Goal: Information Seeking & Learning: Learn about a topic

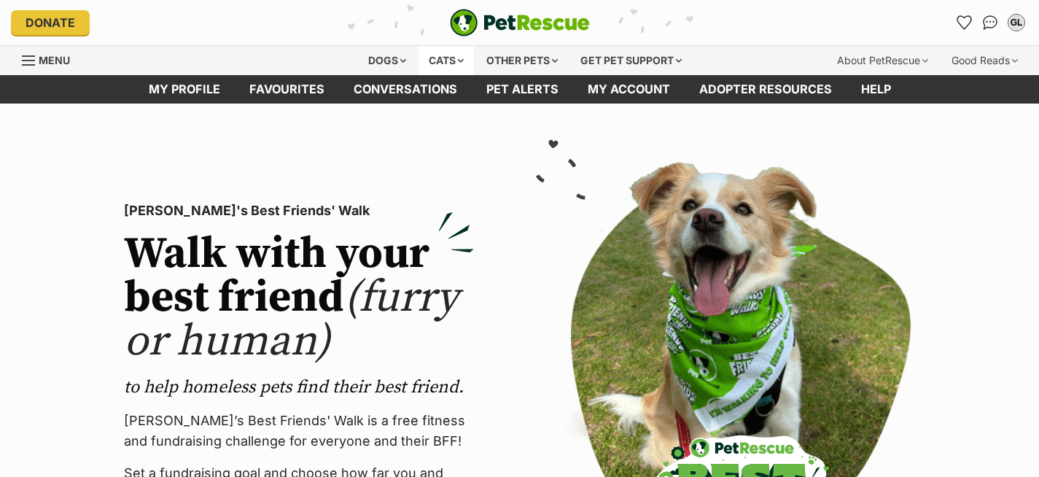
click at [451, 53] on div "Cats" at bounding box center [445, 60] width 55 height 29
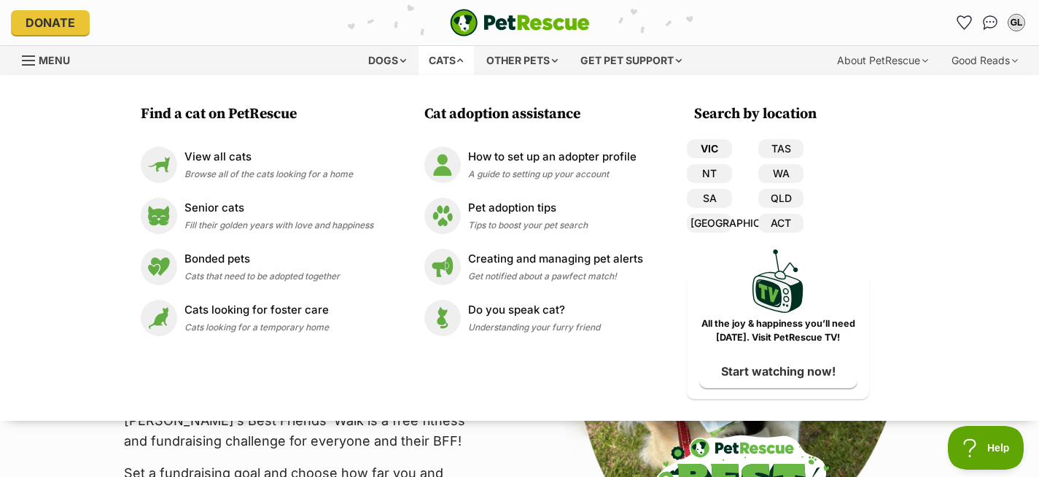
click at [706, 149] on link "VIC" at bounding box center [709, 148] width 45 height 19
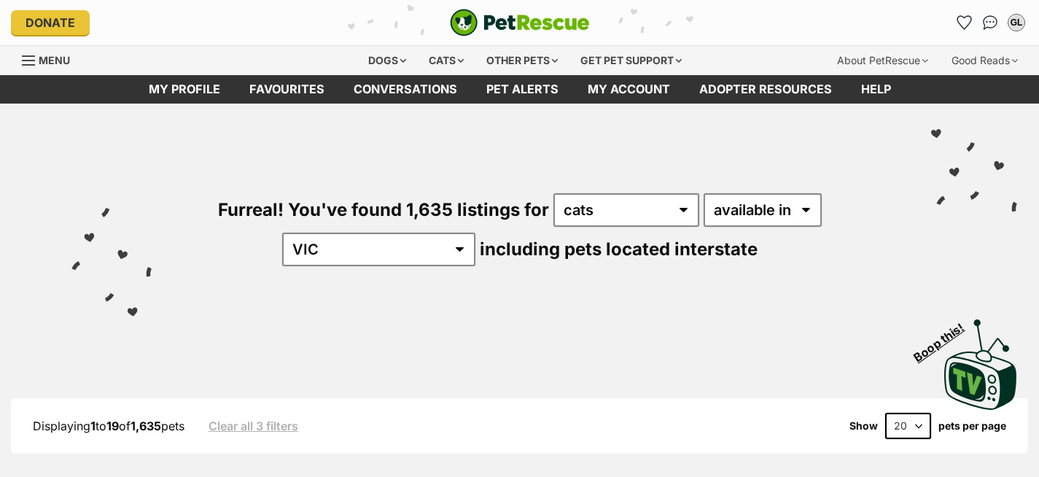
click at [899, 413] on select "20 40 60" at bounding box center [908, 426] width 46 height 26
select select "60"
click at [885, 413] on select "20 40 60" at bounding box center [908, 426] width 46 height 26
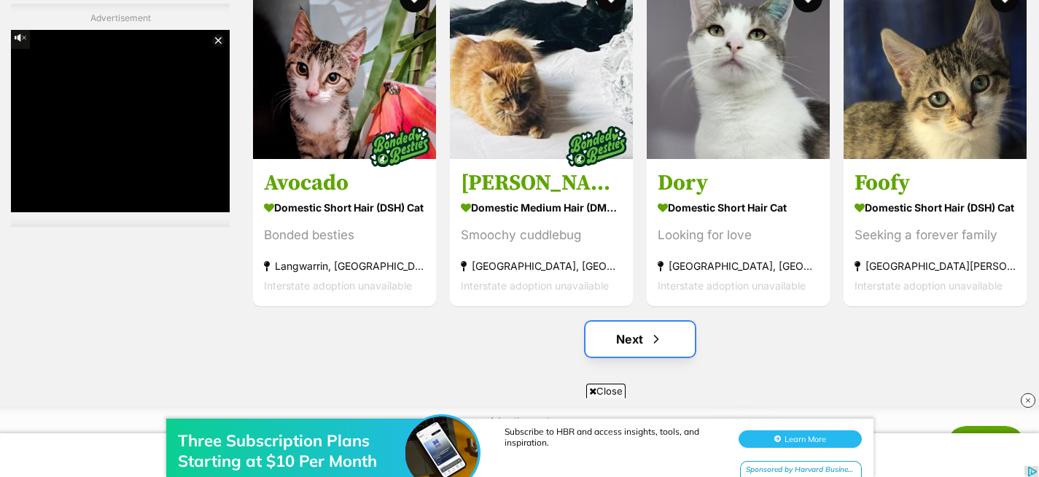
click at [652, 340] on span "Next page" at bounding box center [656, 338] width 15 height 17
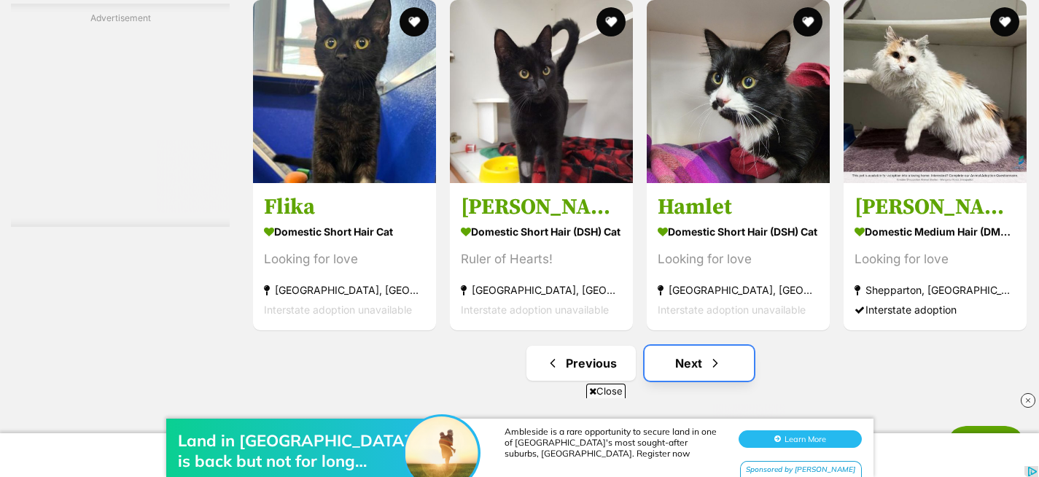
click at [677, 373] on link "Next" at bounding box center [698, 363] width 109 height 35
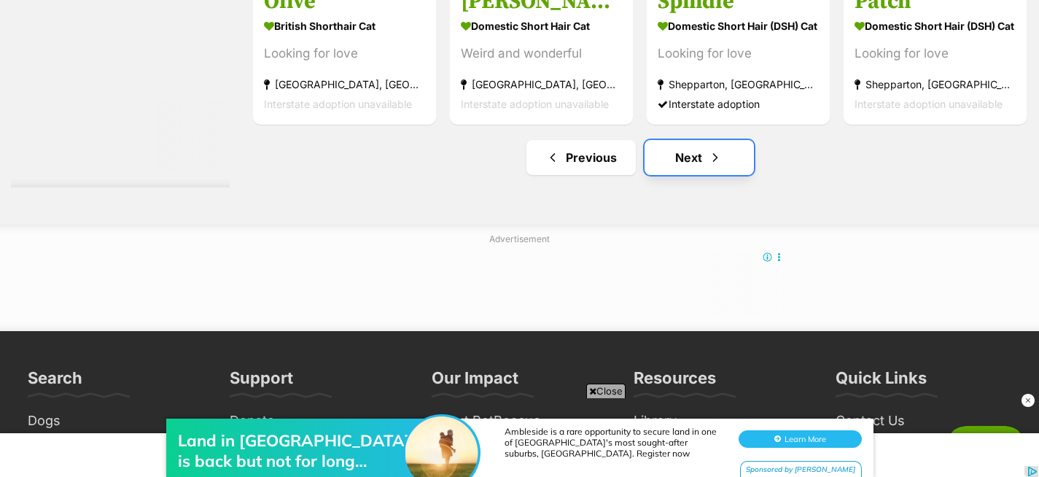
click at [688, 160] on link "Next" at bounding box center [698, 157] width 109 height 35
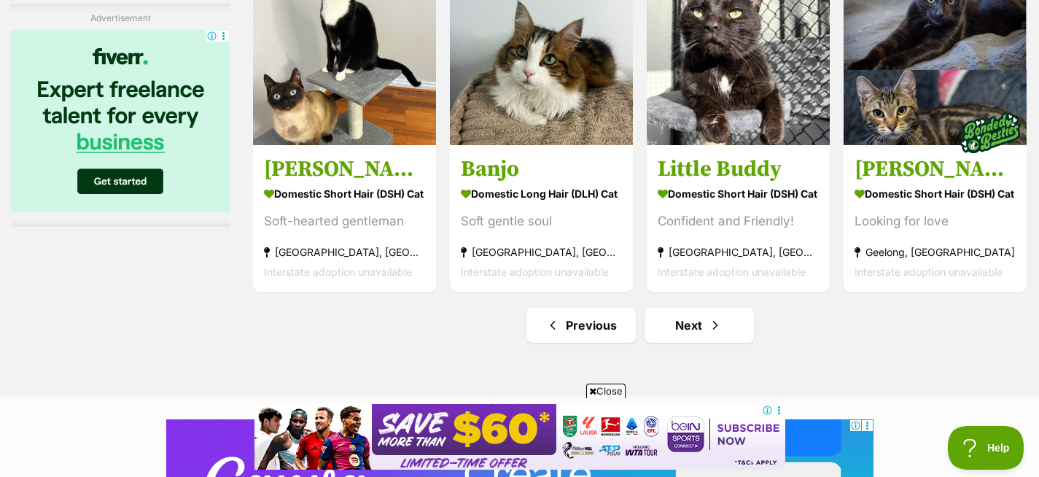
scroll to position [7312, 0]
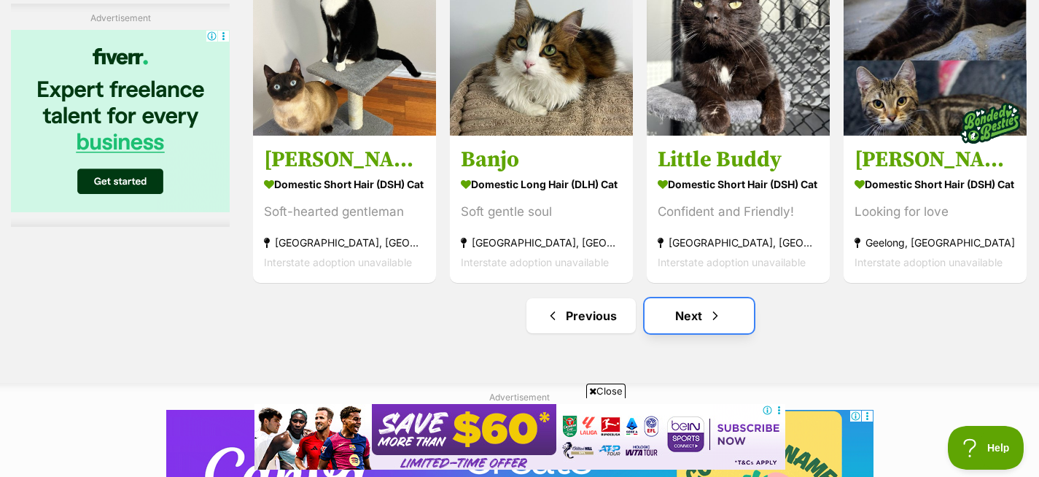
click at [704, 316] on link "Next" at bounding box center [698, 315] width 109 height 35
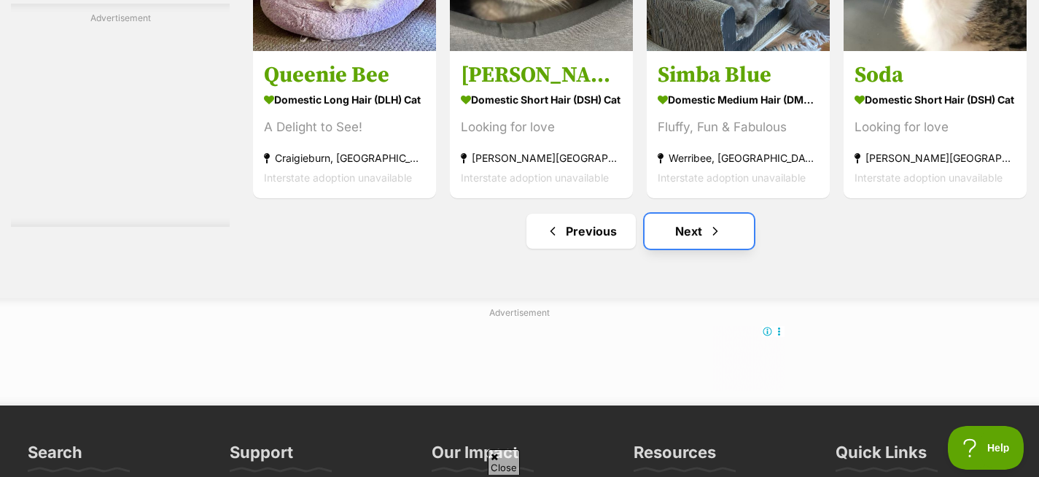
click at [689, 238] on link "Next" at bounding box center [698, 231] width 109 height 35
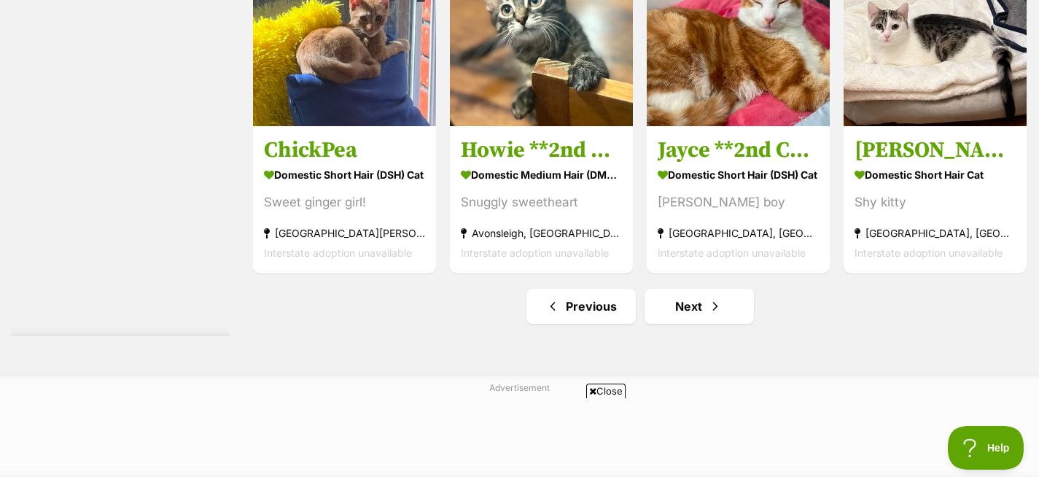
scroll to position [7182, 0]
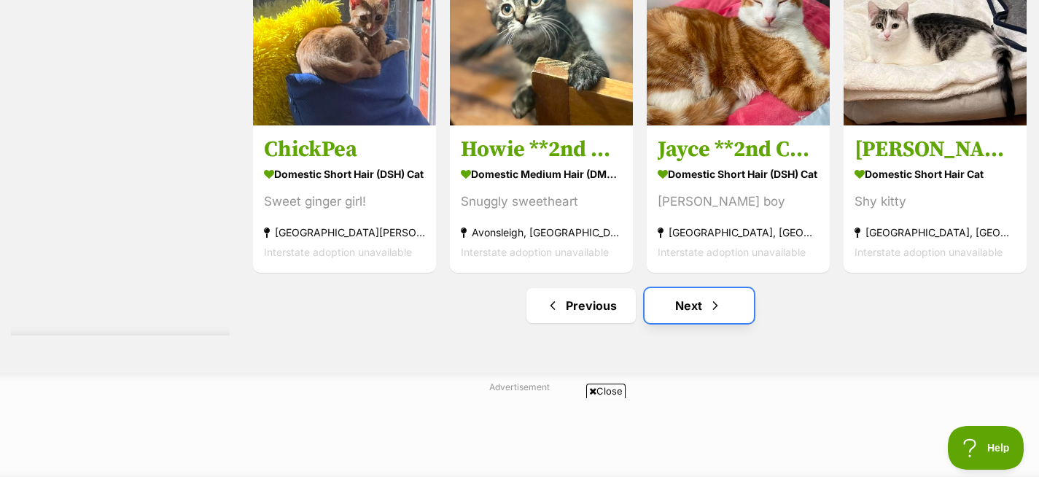
click at [706, 323] on link "Next" at bounding box center [698, 305] width 109 height 35
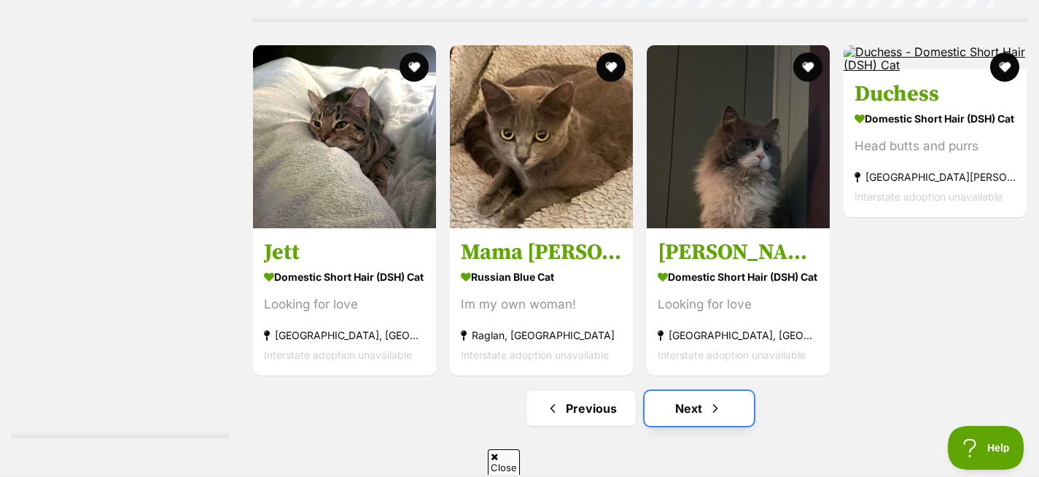
click at [701, 403] on link "Next" at bounding box center [698, 408] width 109 height 35
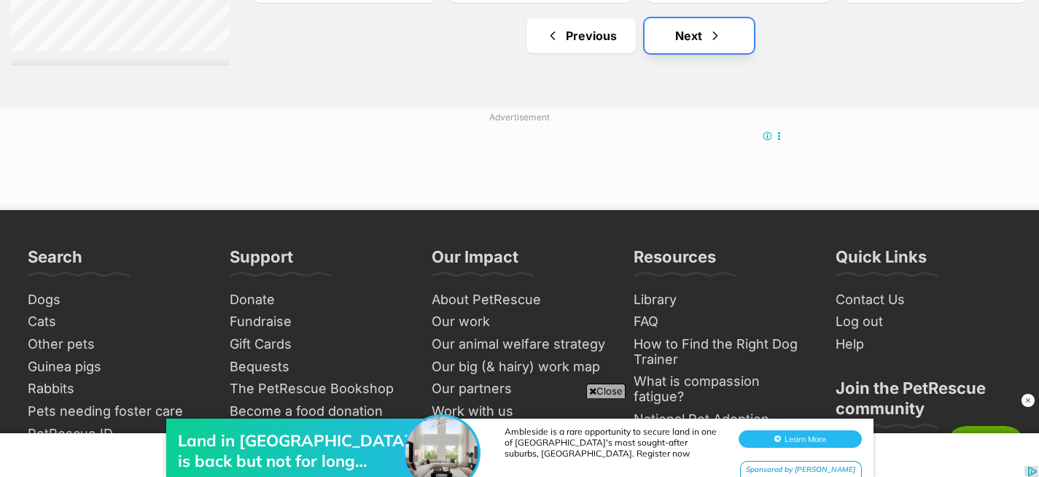
click at [705, 44] on link "Next" at bounding box center [698, 35] width 109 height 35
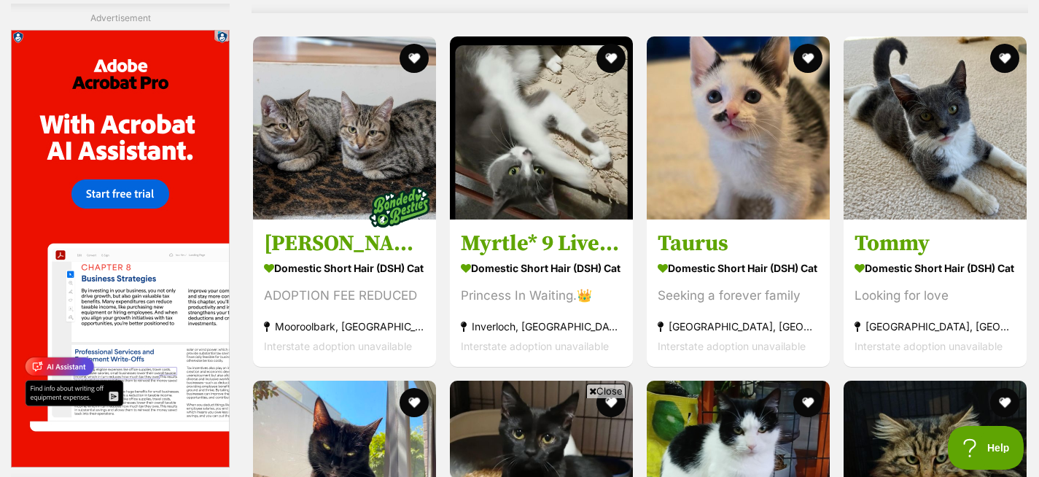
scroll to position [4837, 0]
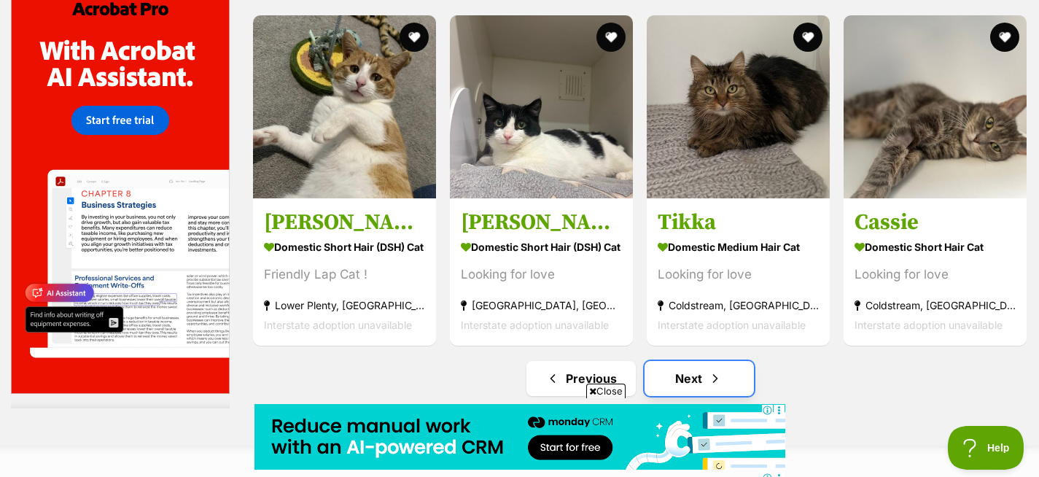
click at [722, 371] on link "Next" at bounding box center [698, 378] width 109 height 35
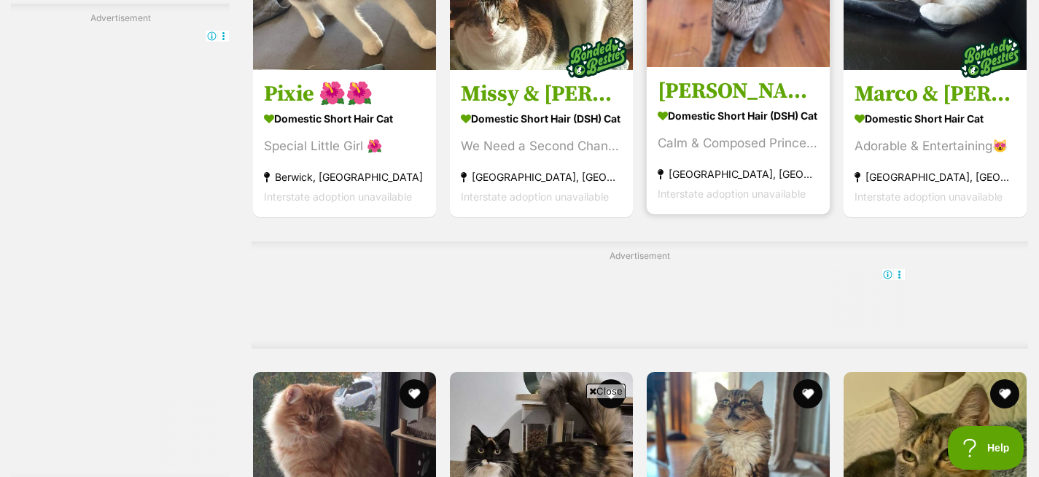
scroll to position [5121, 0]
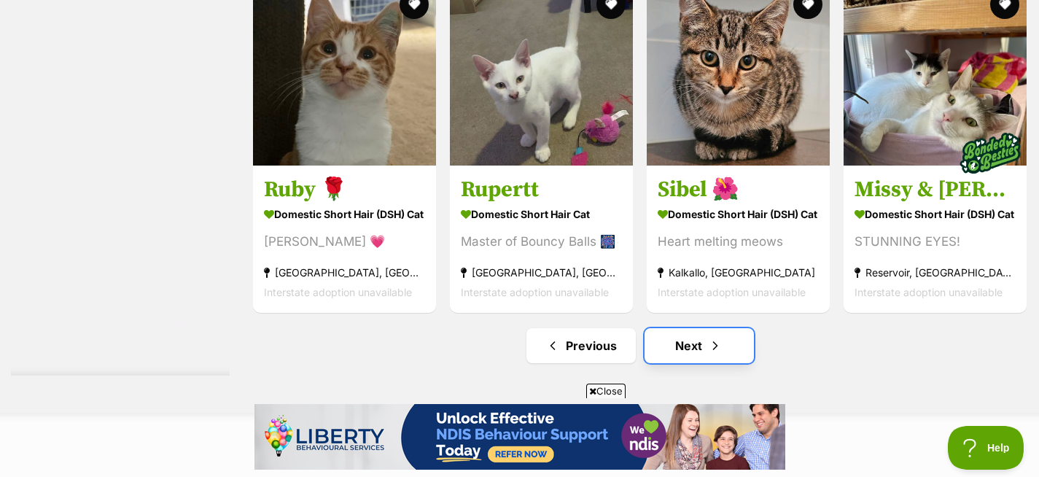
click at [719, 354] on span "Next page" at bounding box center [715, 345] width 15 height 17
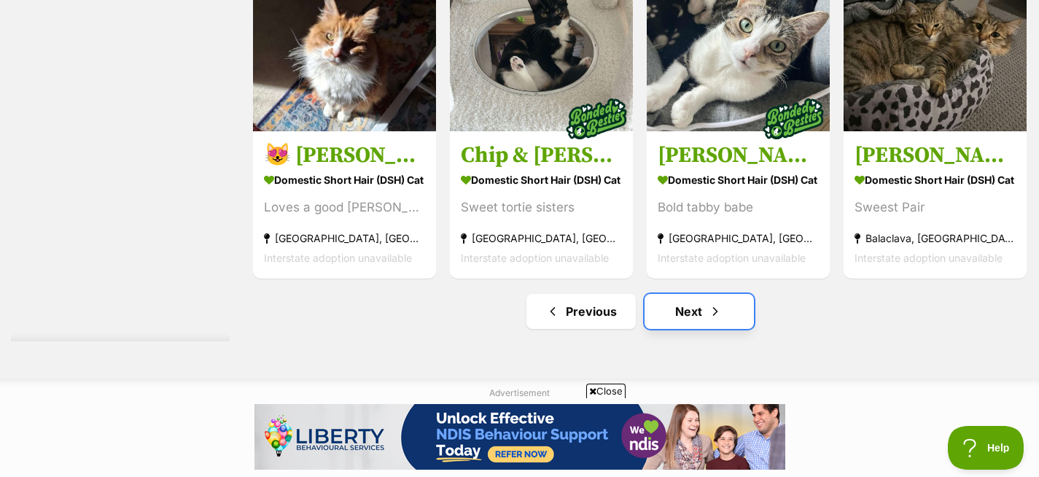
click at [709, 319] on span "Next page" at bounding box center [715, 311] width 15 height 17
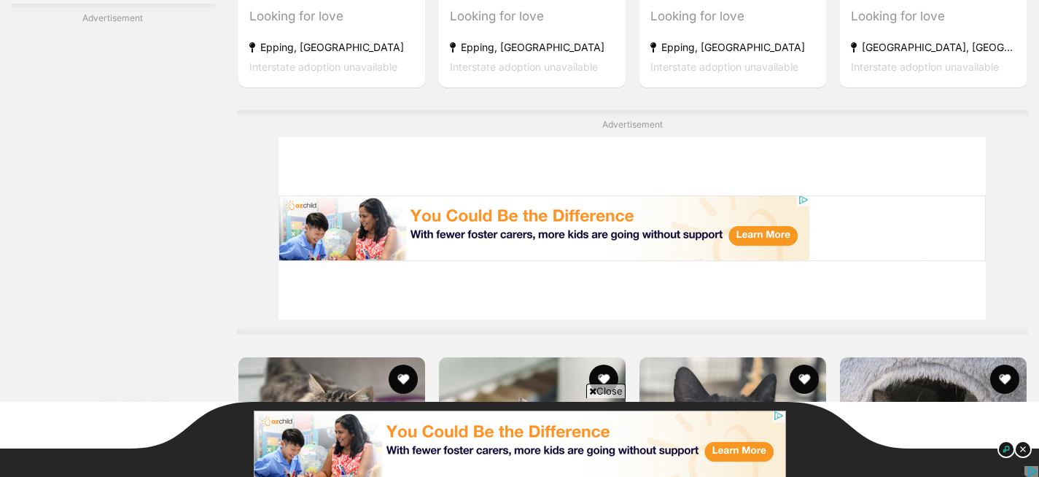
scroll to position [3299, 0]
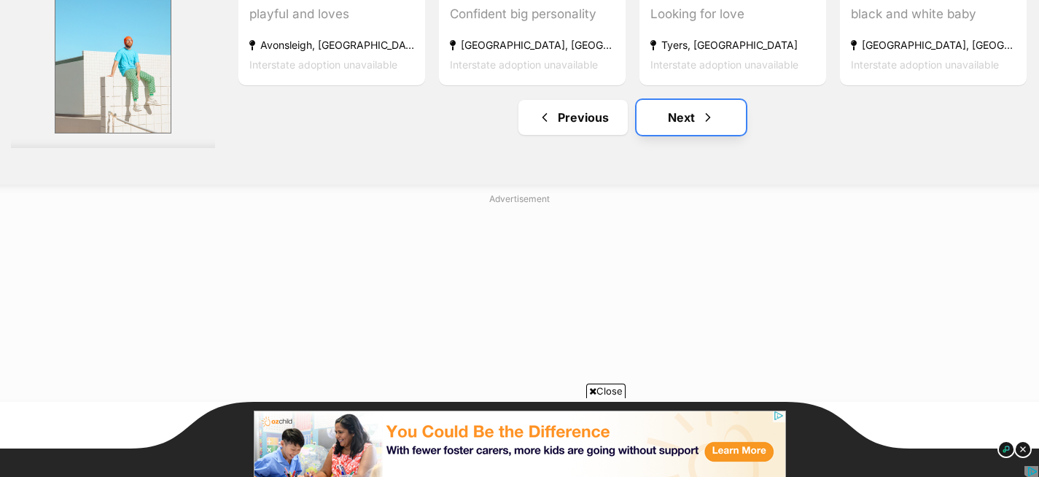
click at [666, 135] on link "Next" at bounding box center [690, 117] width 109 height 35
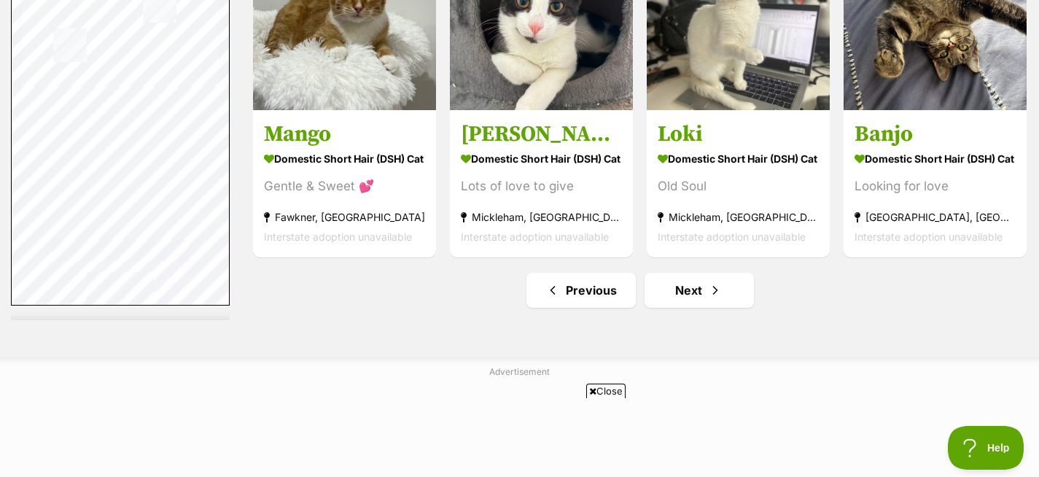
scroll to position [7631, 0]
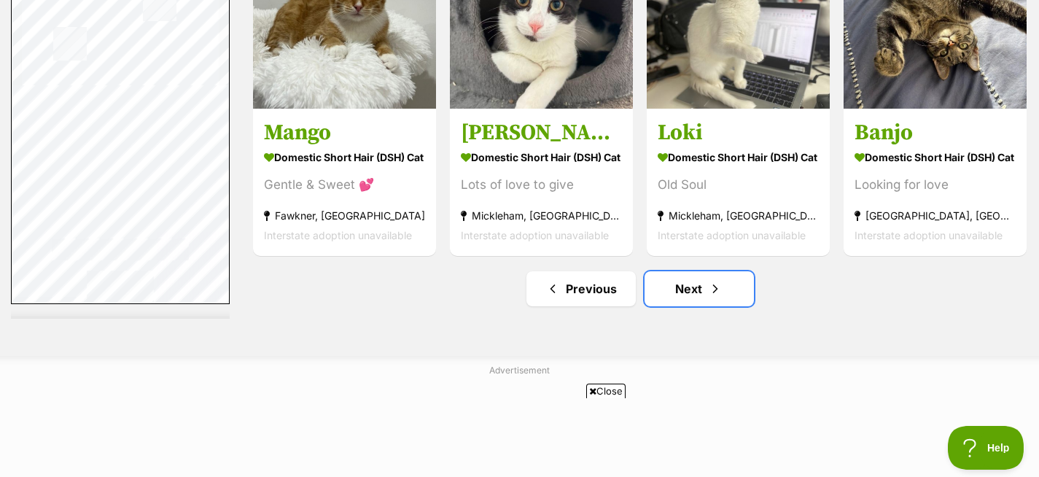
click at [714, 278] on link "Next" at bounding box center [698, 288] width 109 height 35
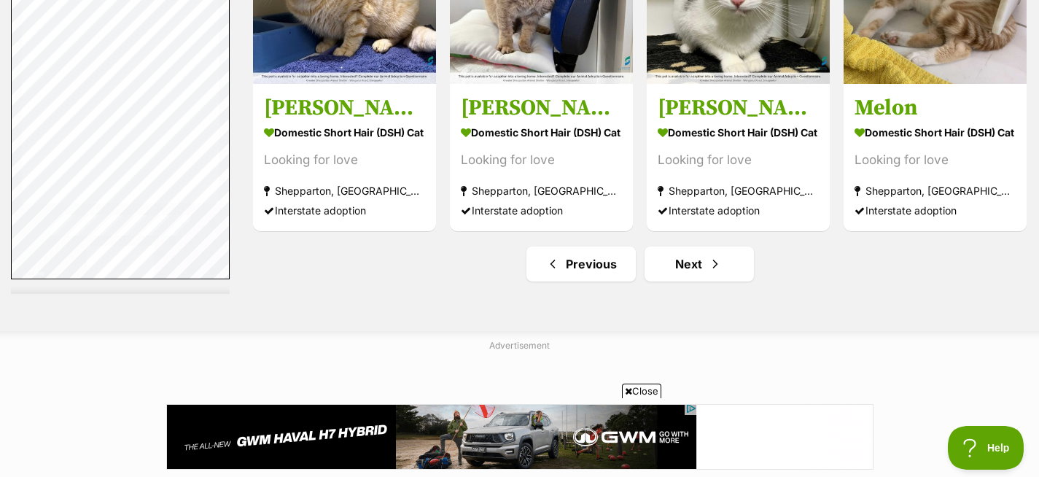
scroll to position [7605, 0]
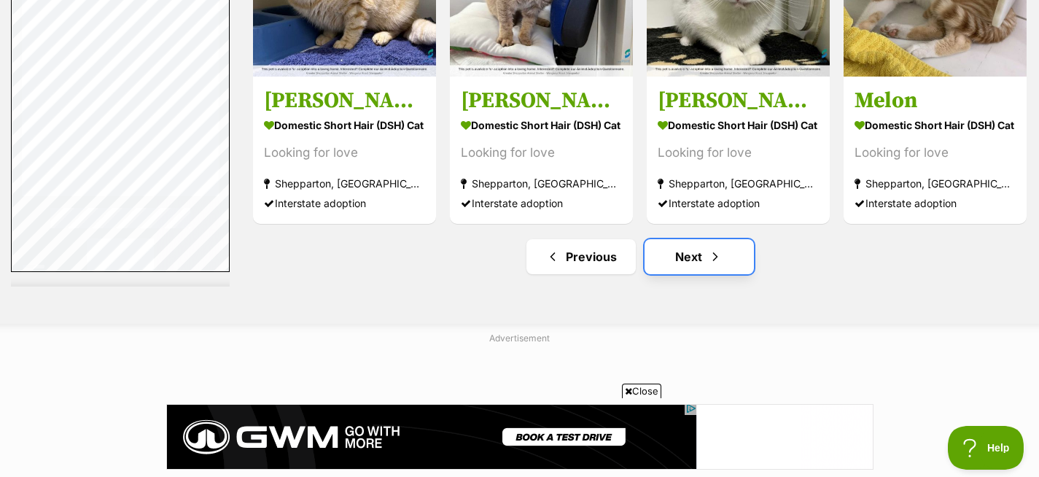
click at [709, 269] on link "Next" at bounding box center [698, 256] width 109 height 35
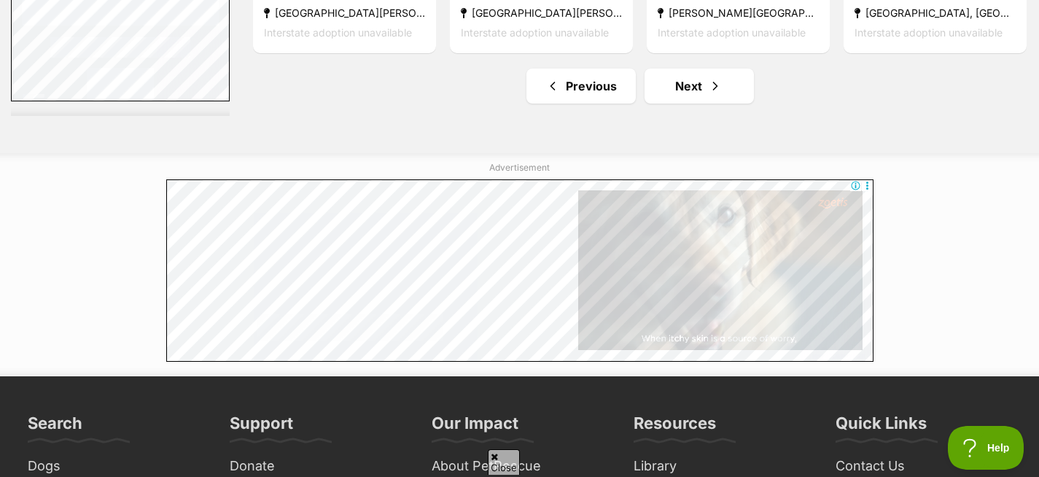
scroll to position [7869, 0]
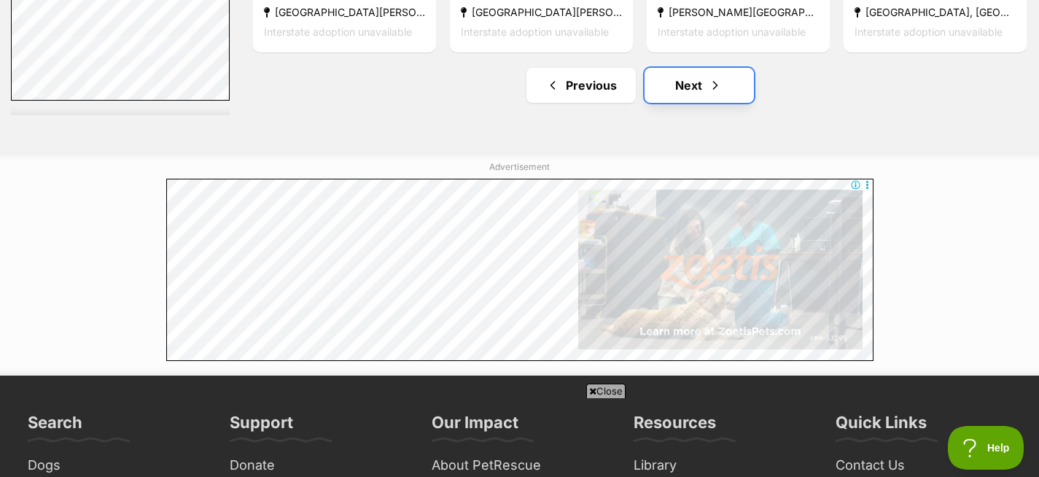
click at [685, 93] on link "Next" at bounding box center [698, 85] width 109 height 35
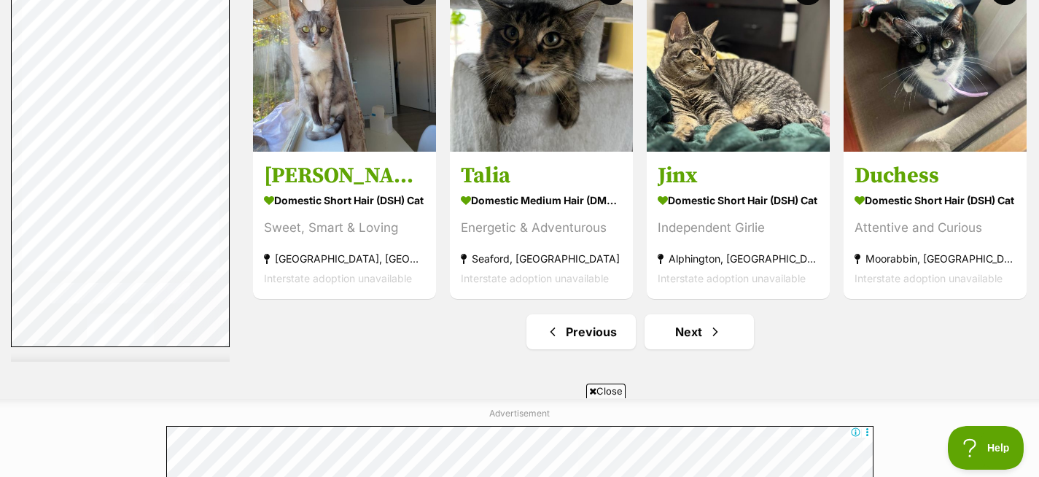
scroll to position [7533, 0]
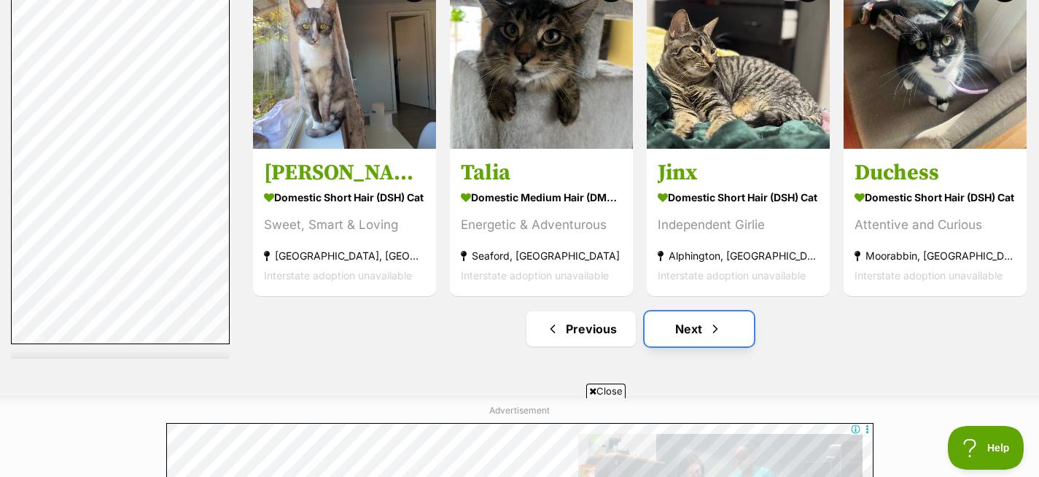
click at [709, 321] on span "Next page" at bounding box center [715, 328] width 15 height 17
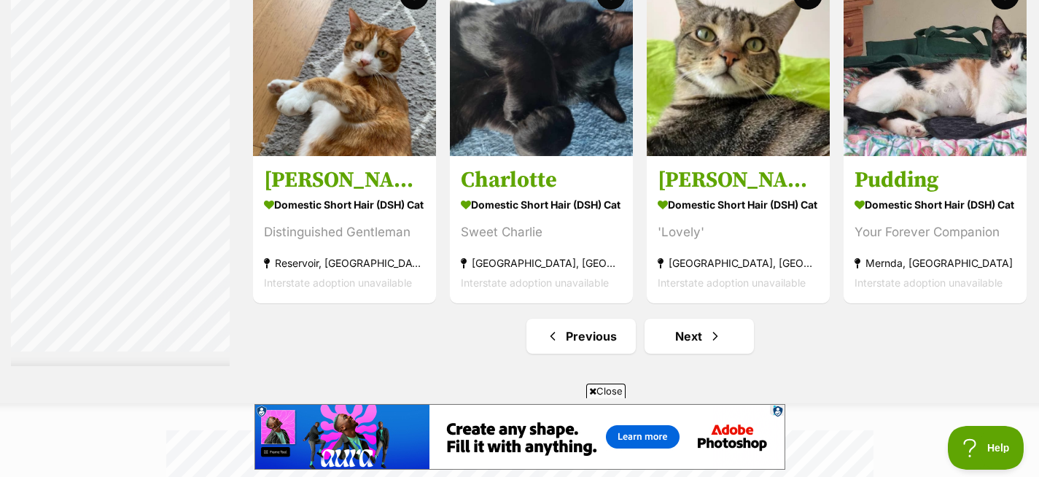
scroll to position [7302, 0]
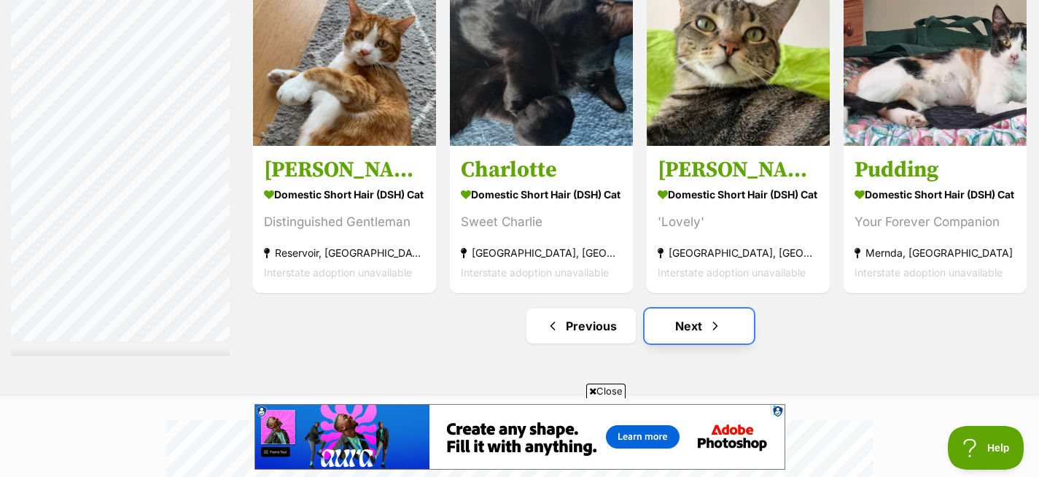
click at [696, 321] on link "Next" at bounding box center [698, 325] width 109 height 35
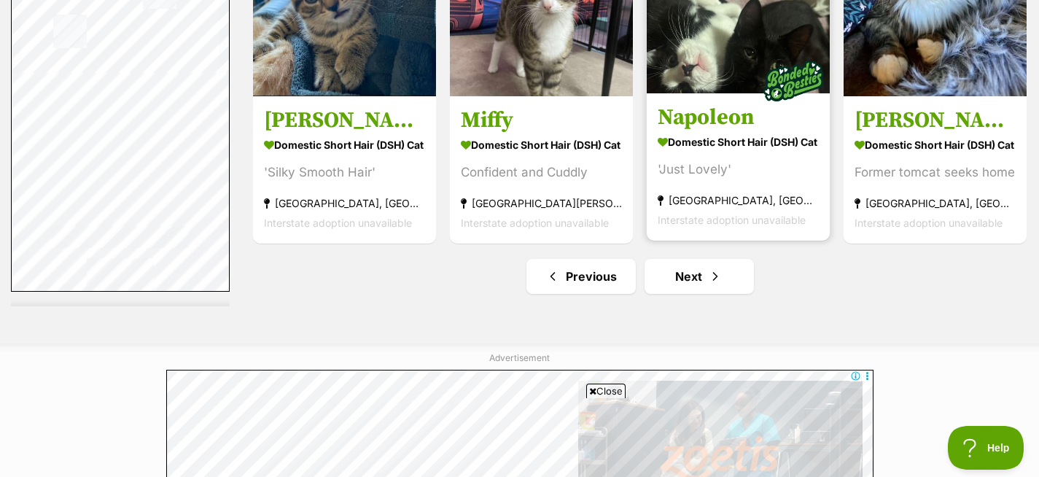
scroll to position [7670, 0]
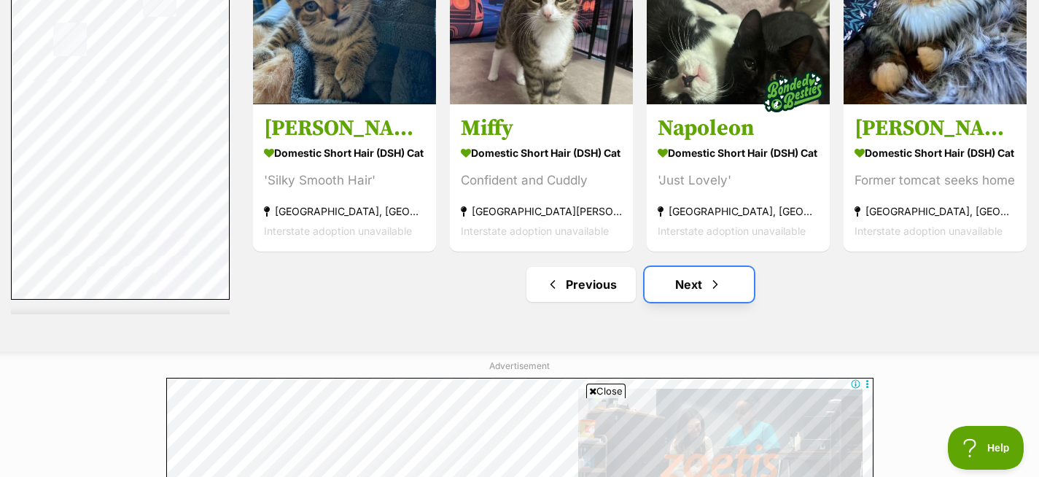
click at [692, 284] on link "Next" at bounding box center [698, 284] width 109 height 35
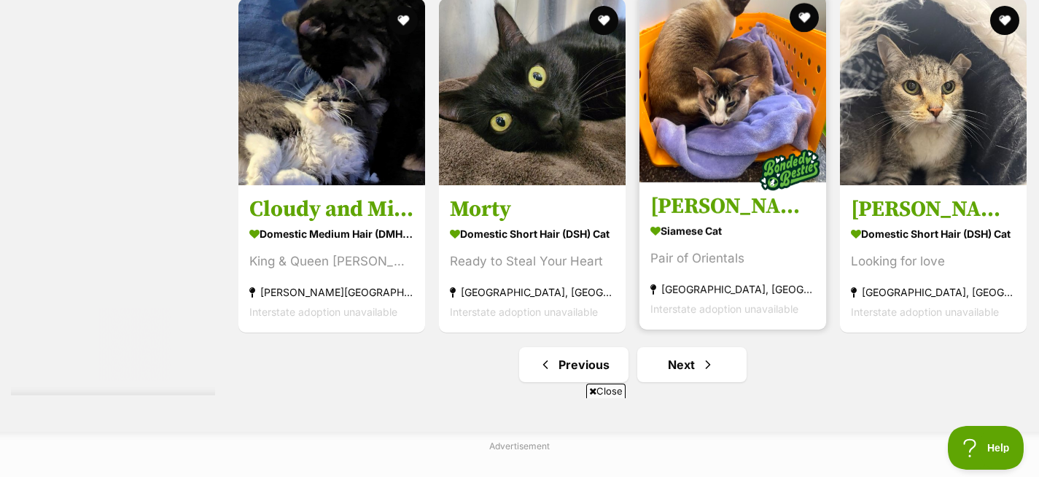
click at [731, 148] on img at bounding box center [732, 89] width 187 height 187
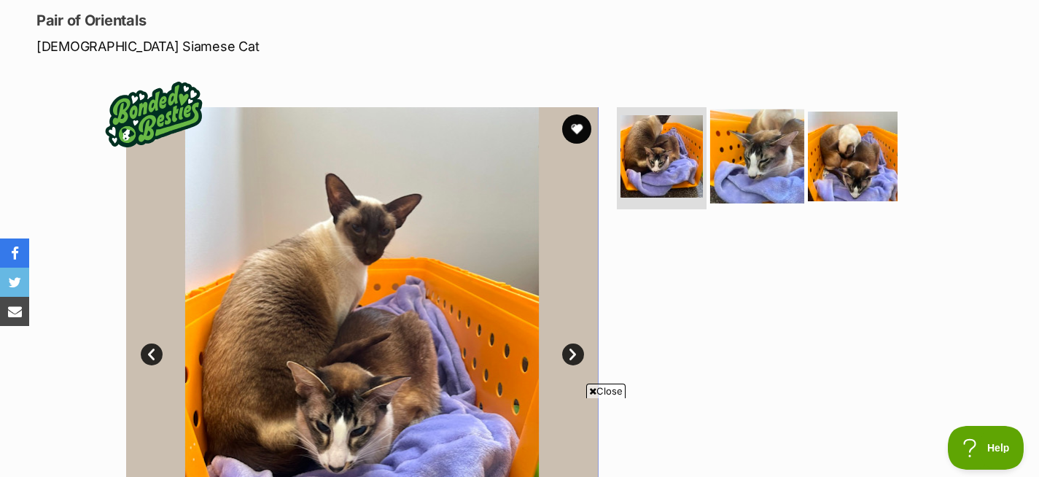
click at [746, 191] on img at bounding box center [757, 156] width 94 height 94
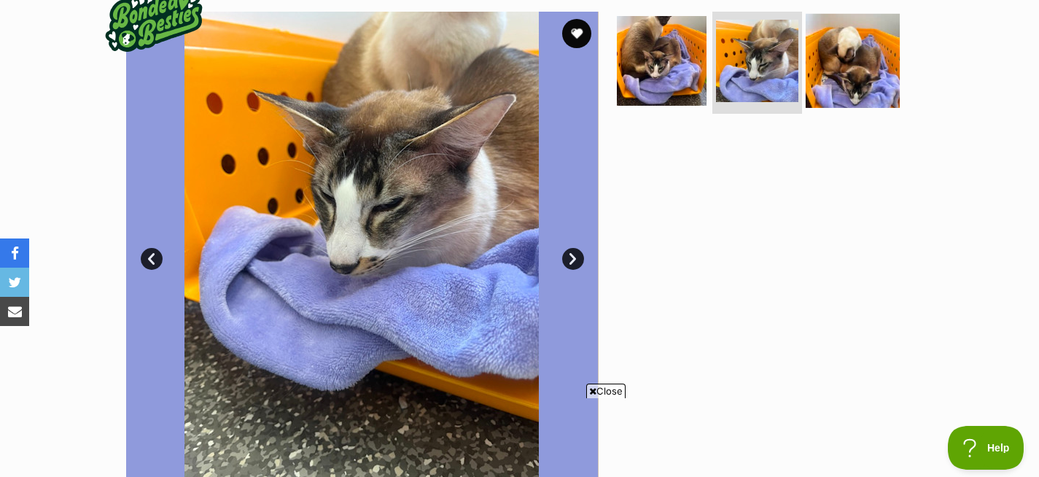
click at [844, 72] on img at bounding box center [853, 61] width 94 height 94
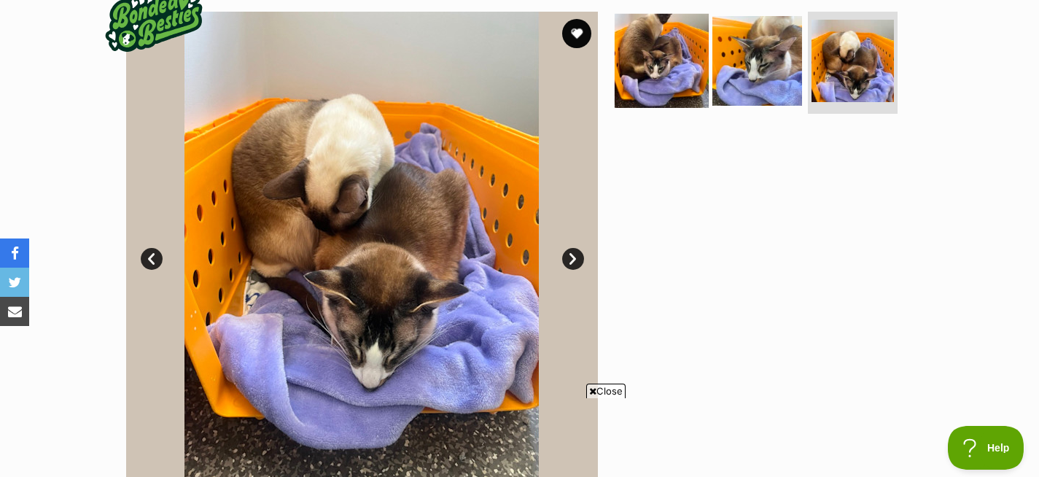
click at [671, 69] on img at bounding box center [662, 61] width 94 height 94
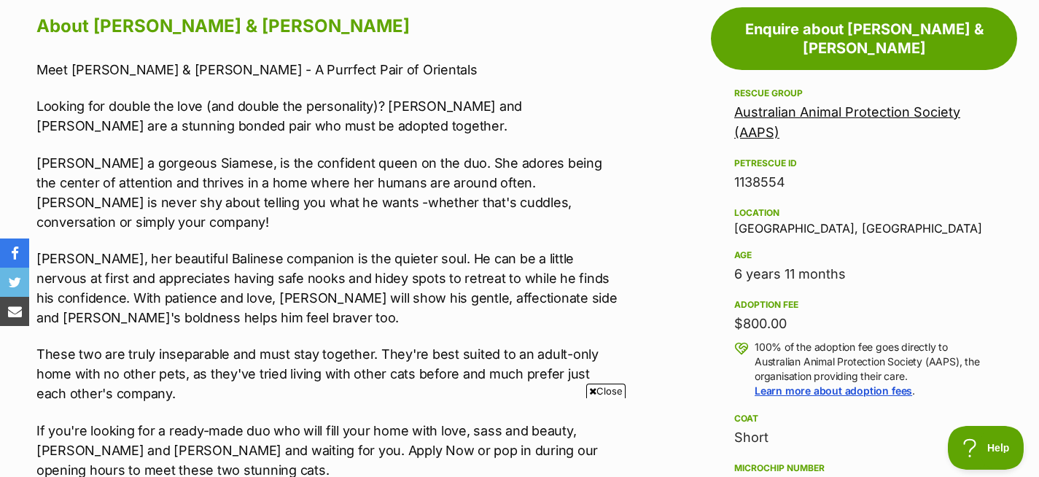
scroll to position [817, 0]
